Goal: Transaction & Acquisition: Download file/media

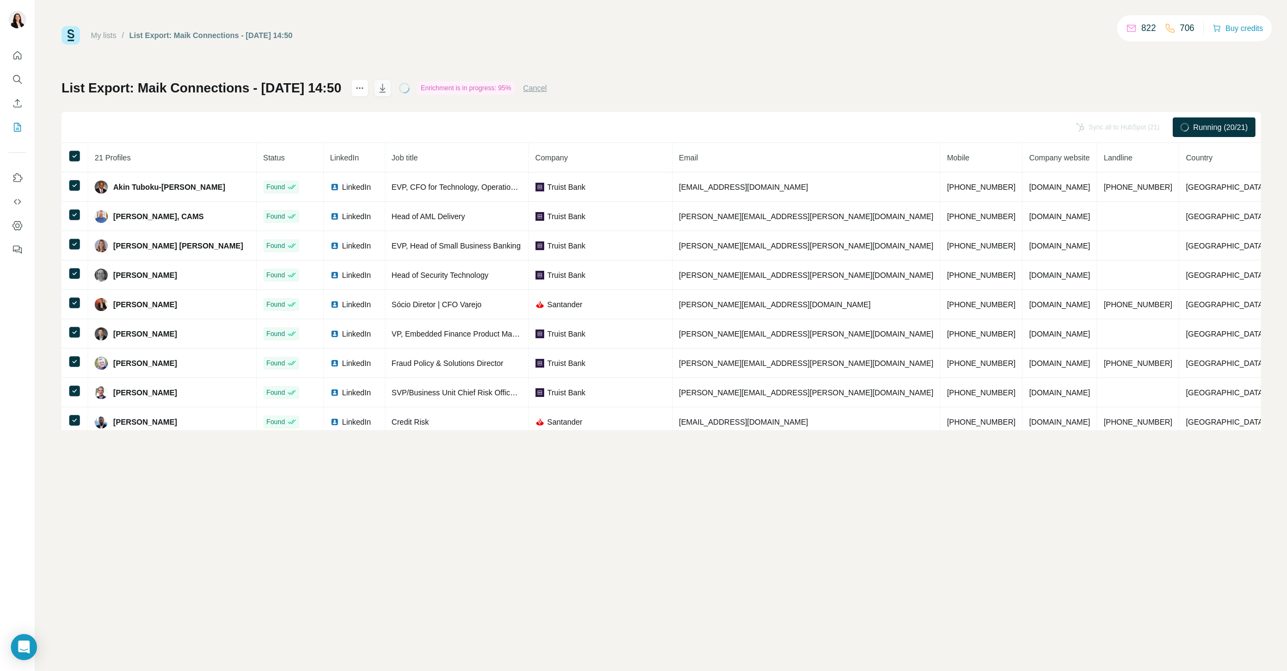
click at [388, 86] on icon "button" at bounding box center [382, 88] width 11 height 11
click at [729, 61] on div "My lists / List Export: Maik Connections - [DATE] 14:50 822 706 Buy credits Lis…" at bounding box center [660, 228] width 1199 height 404
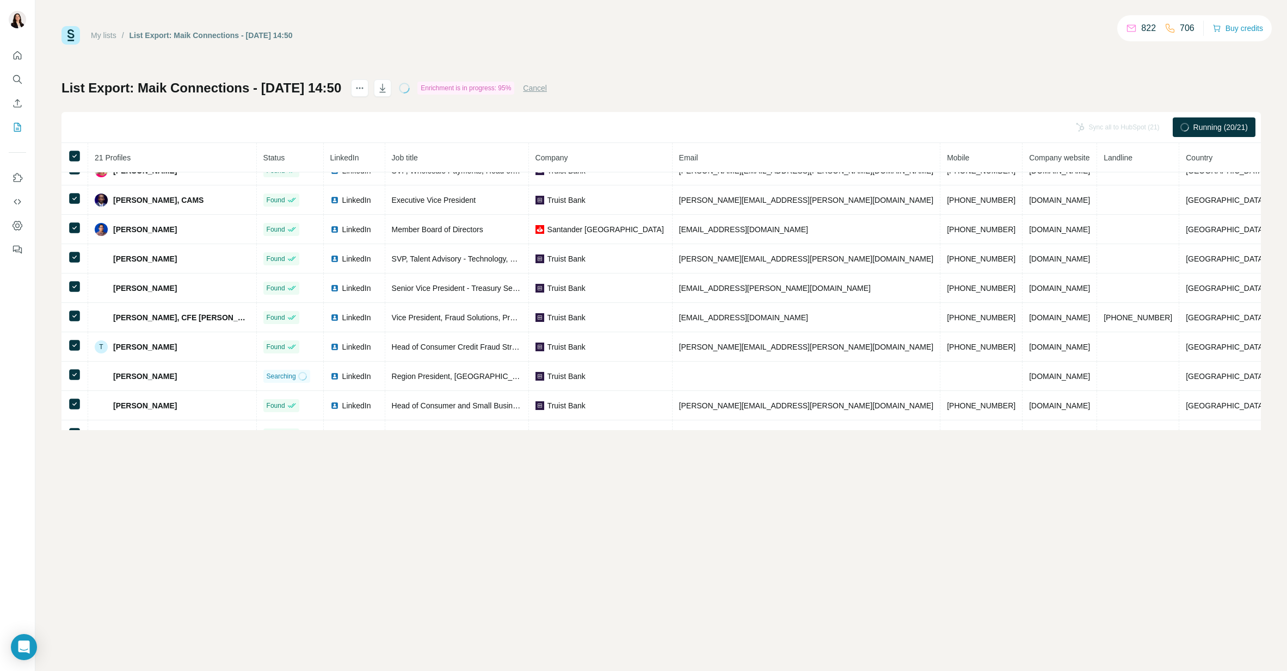
scroll to position [359, 0]
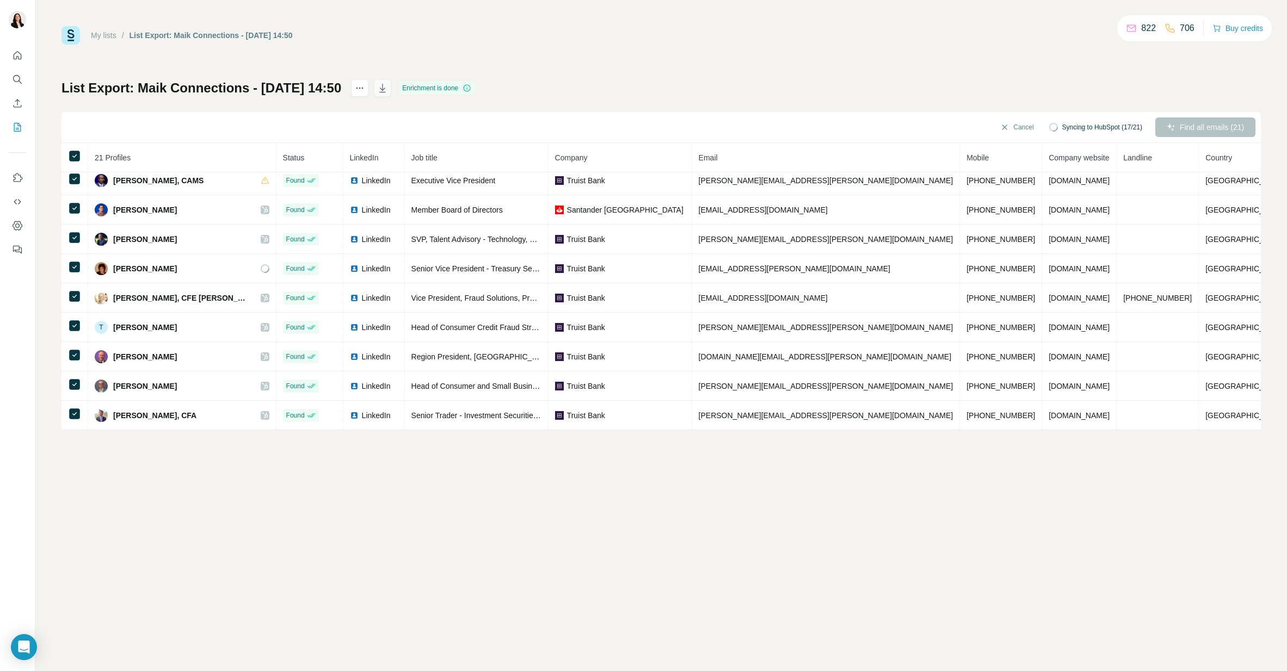
click at [388, 85] on icon "button" at bounding box center [382, 88] width 11 height 11
click at [184, 646] on span "Close" at bounding box center [179, 644] width 20 height 11
click at [386, 92] on icon "button" at bounding box center [383, 88] width 6 height 9
click at [188, 642] on span "Close" at bounding box center [179, 644] width 20 height 11
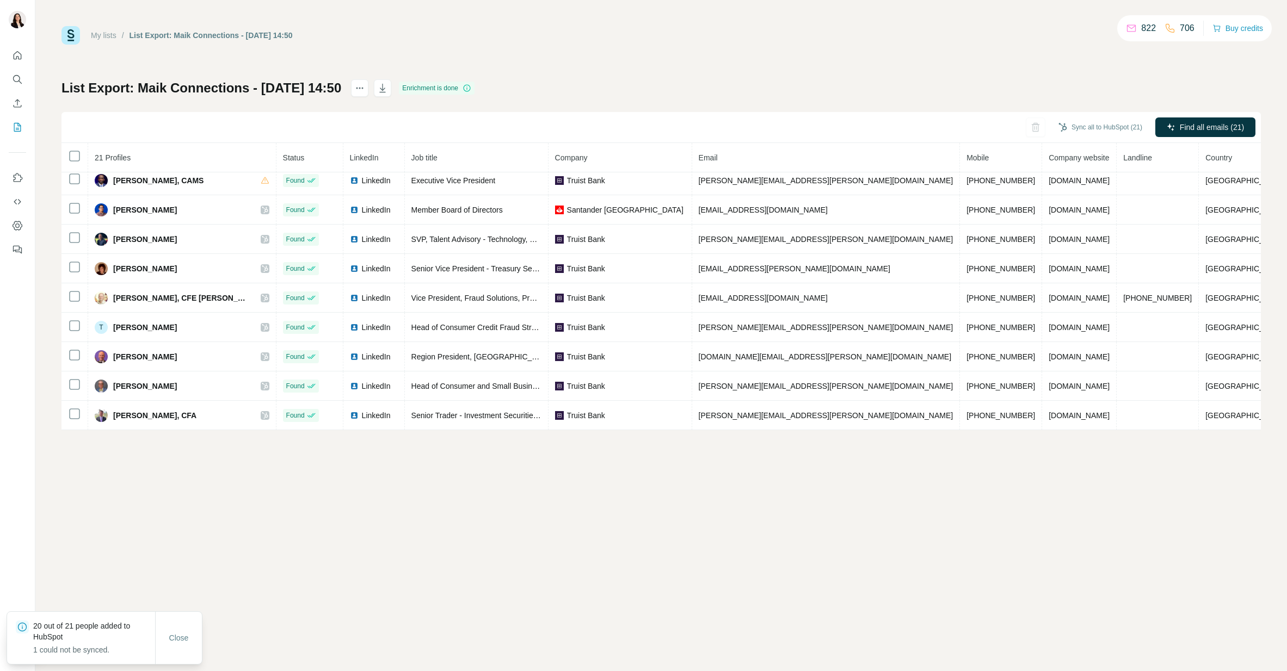
click at [100, 31] on link "My lists" at bounding box center [104, 35] width 26 height 9
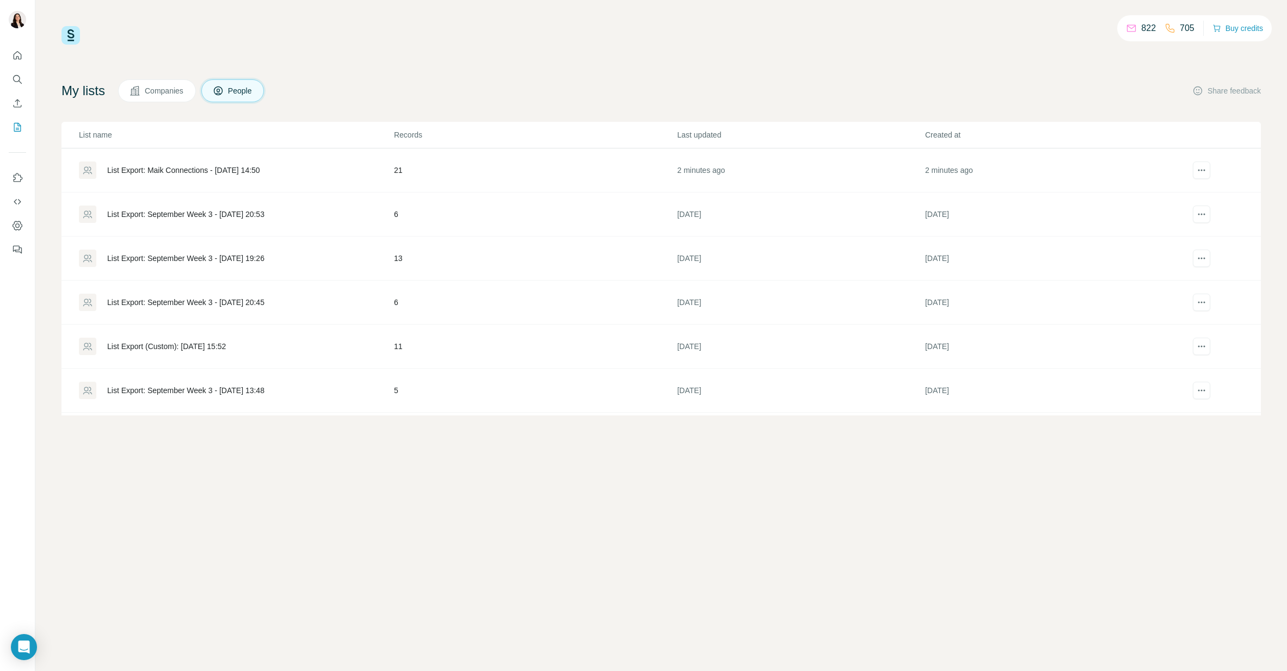
click at [451, 452] on div "822 705 Buy credits My lists Companies People Share feedback List name Records …" at bounding box center [660, 335] width 1251 height 671
click at [1201, 168] on icon "actions" at bounding box center [1201, 170] width 11 height 11
click at [1179, 190] on span "Download list as CSV" at bounding box center [1172, 192] width 73 height 11
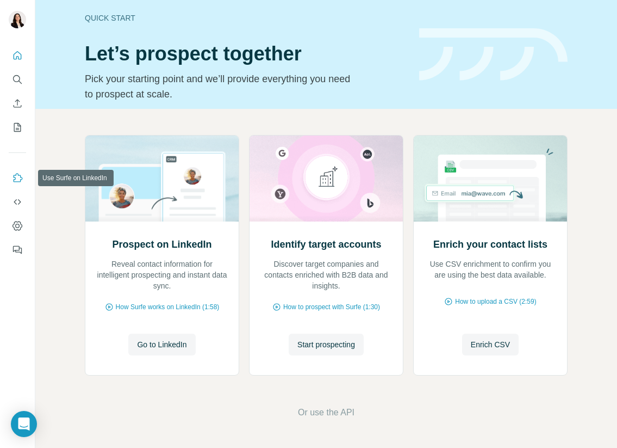
click at [14, 179] on icon "Use Surfe on LinkedIn" at bounding box center [18, 177] width 9 height 9
click at [14, 131] on icon "My lists" at bounding box center [17, 127] width 11 height 11
